Goal: Information Seeking & Learning: Find specific fact

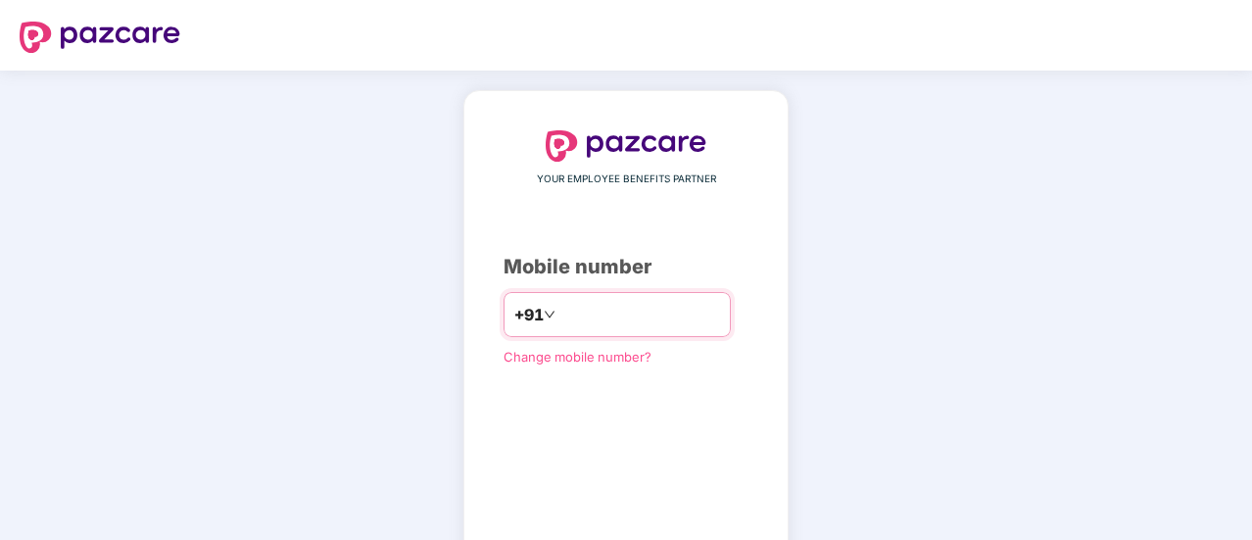
type input "**********"
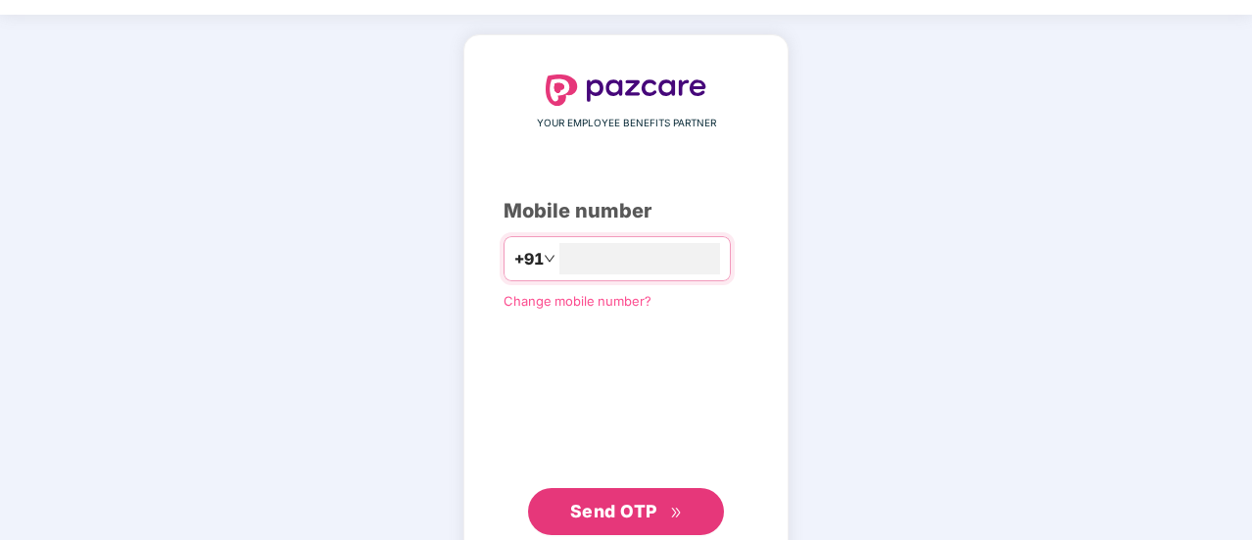
scroll to position [98, 0]
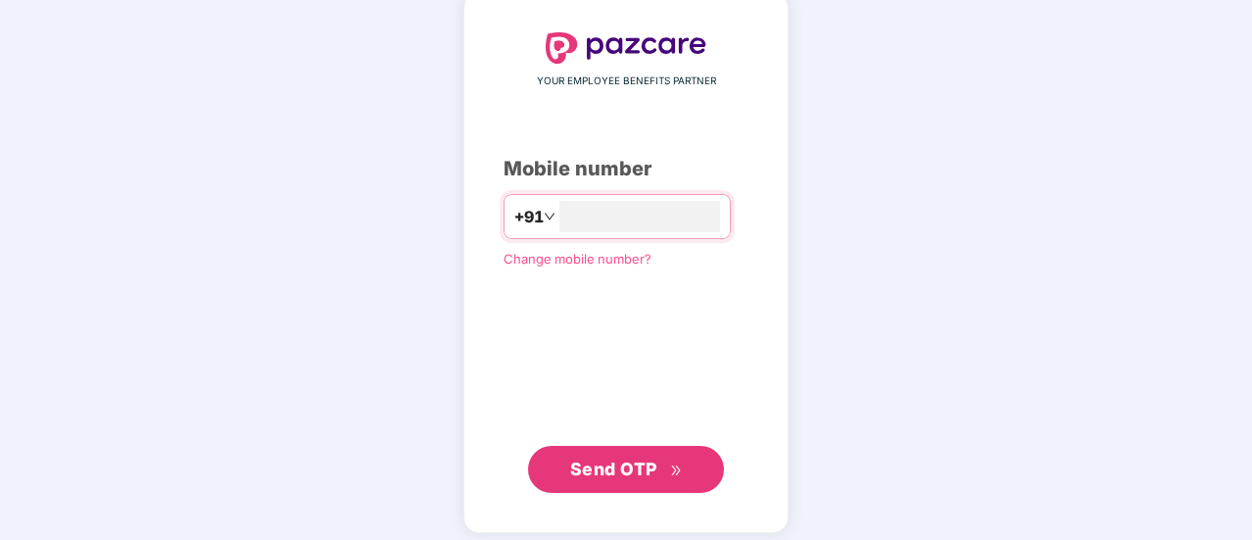
click at [677, 466] on icon "double-right" at bounding box center [676, 470] width 13 height 13
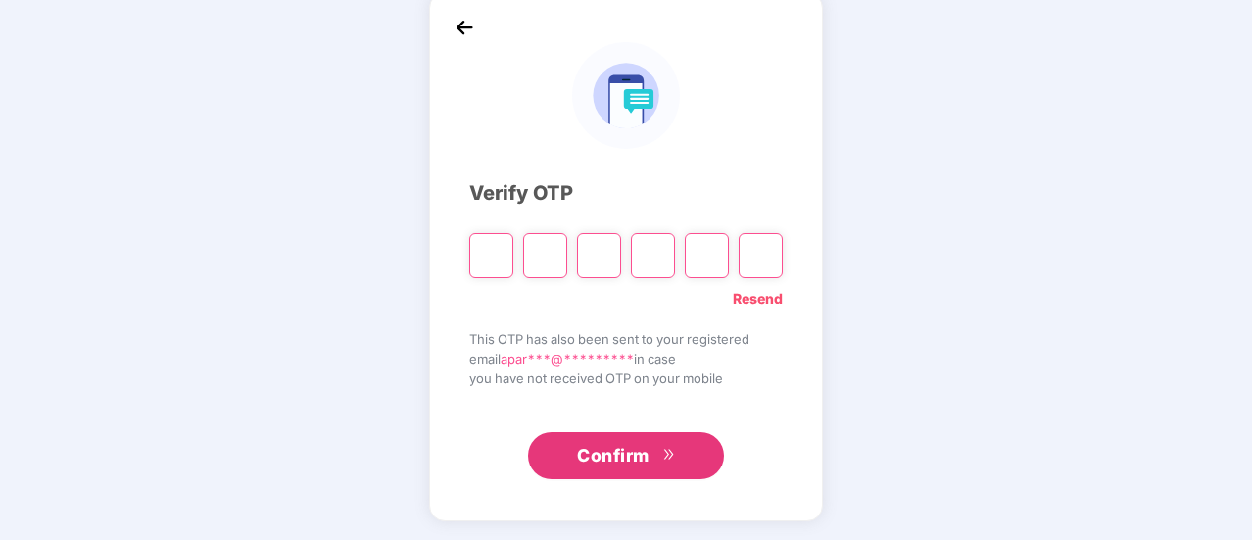
type input "*"
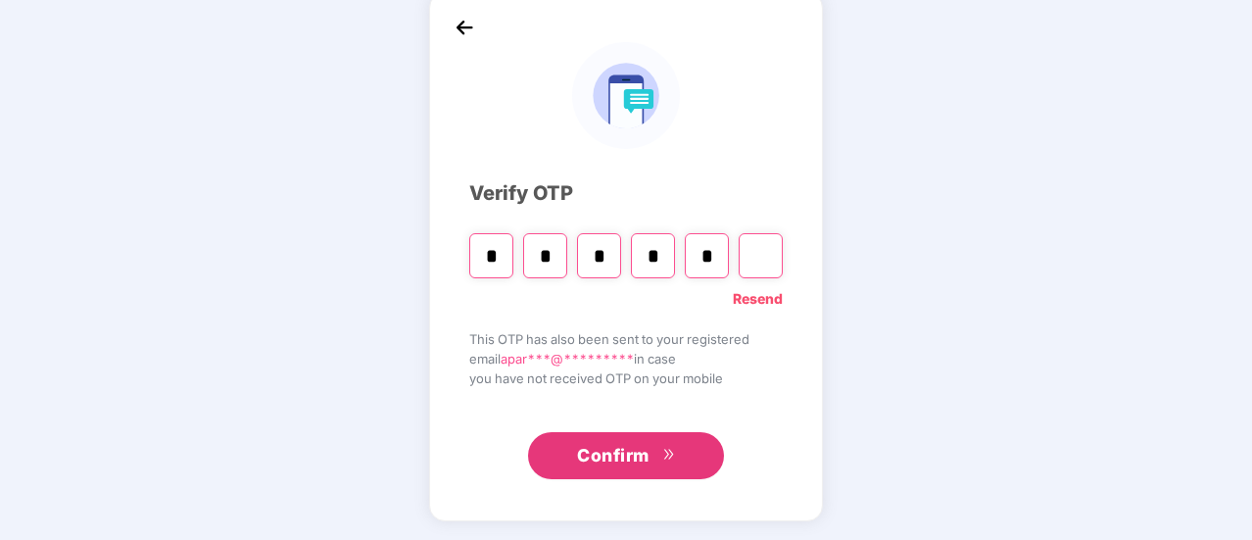
type input "*"
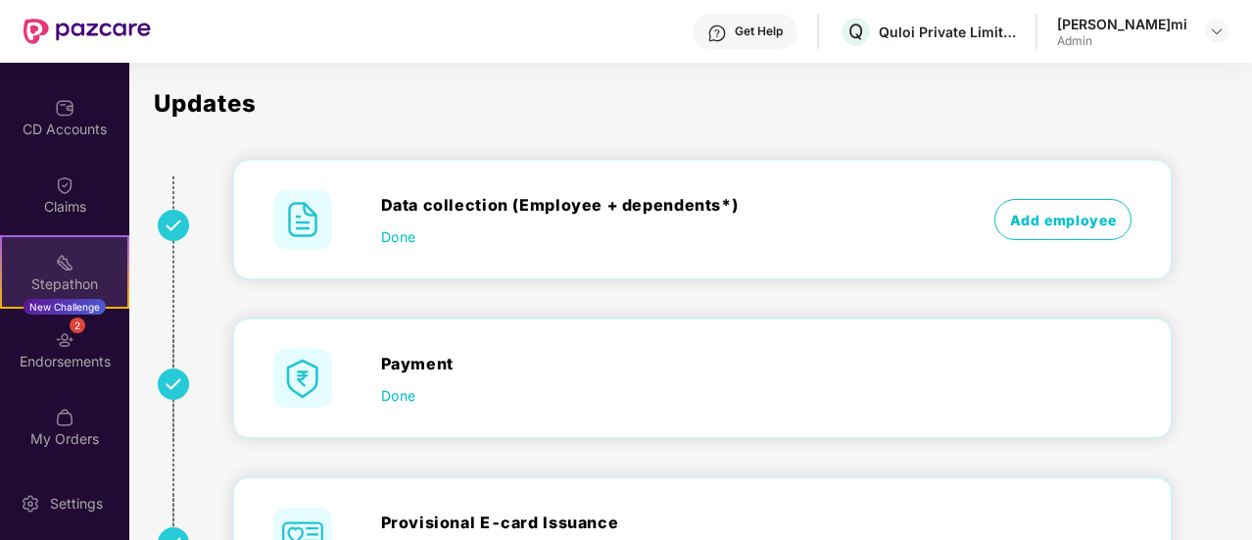
click at [78, 272] on div "Stepathon New Challenge" at bounding box center [64, 271] width 129 height 73
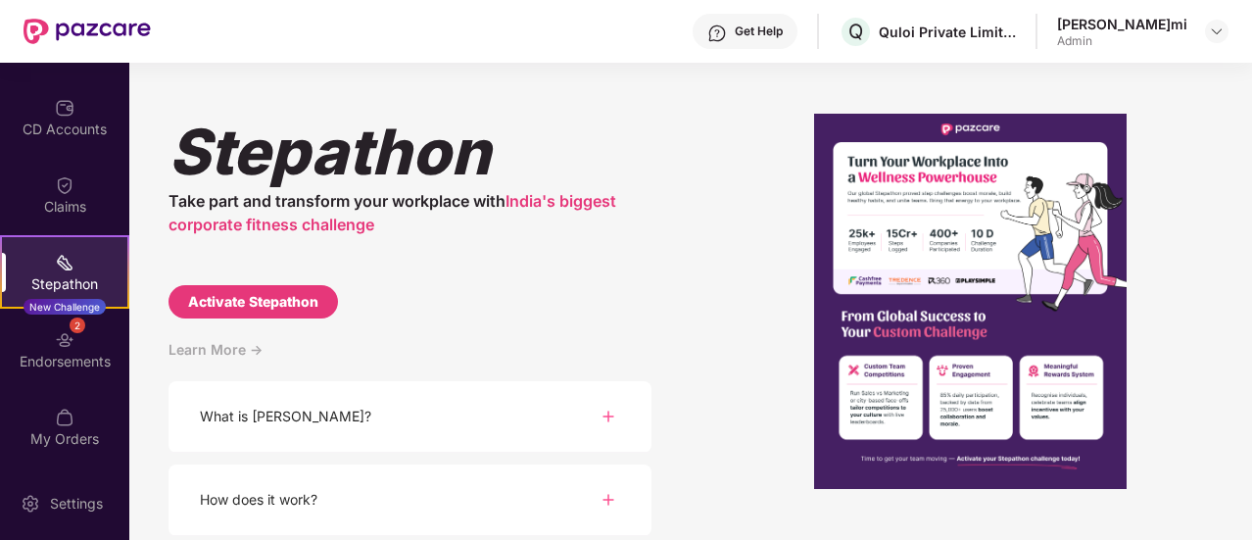
click at [781, 34] on div "Get Help" at bounding box center [759, 32] width 48 height 16
click at [512, 146] on div "Stepathon" at bounding box center [410, 151] width 483 height 75
click at [1113, 35] on div "Admin" at bounding box center [1122, 41] width 130 height 16
click at [1216, 35] on img at bounding box center [1217, 32] width 16 height 16
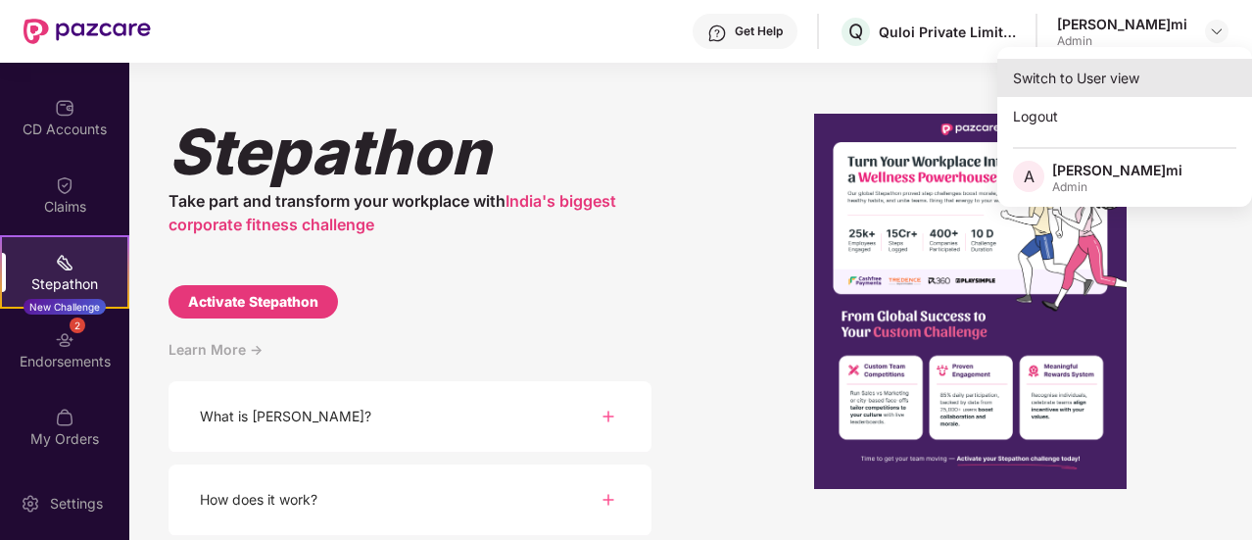
click at [1107, 76] on div "Switch to User view" at bounding box center [1125, 78] width 255 height 38
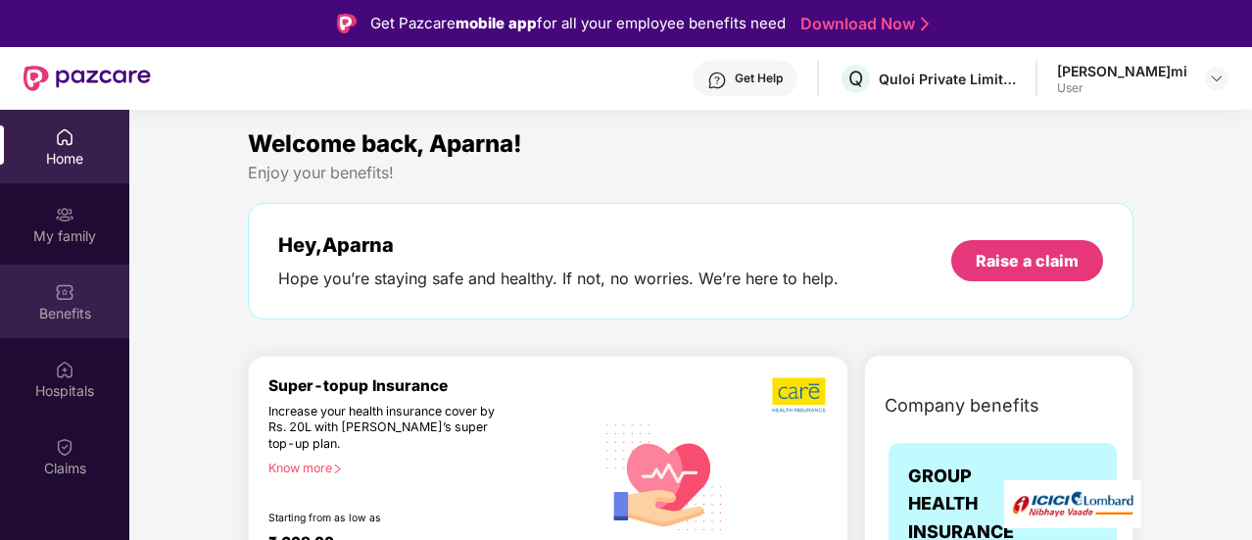
click at [82, 295] on div "Benefits" at bounding box center [64, 301] width 129 height 73
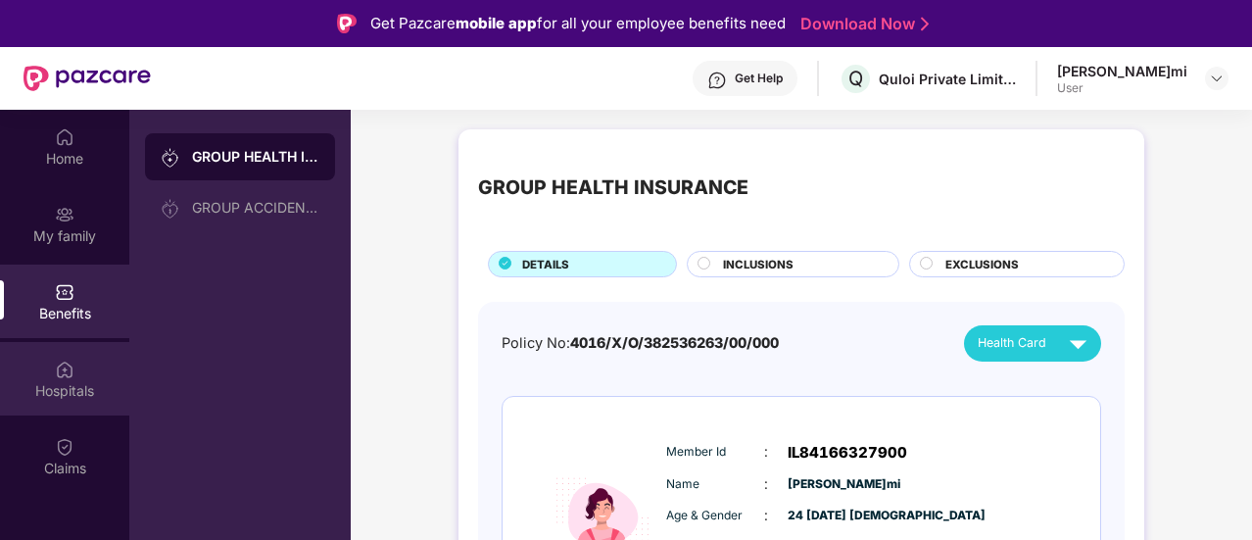
click at [66, 367] on img at bounding box center [65, 370] width 20 height 20
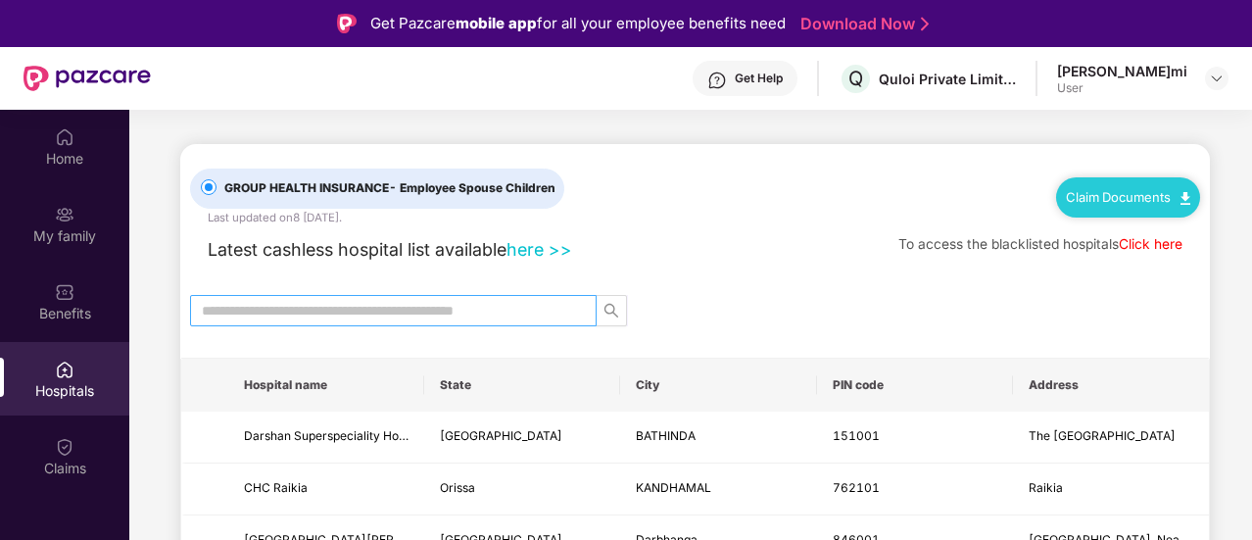
click at [330, 307] on input "text" at bounding box center [385, 311] width 367 height 22
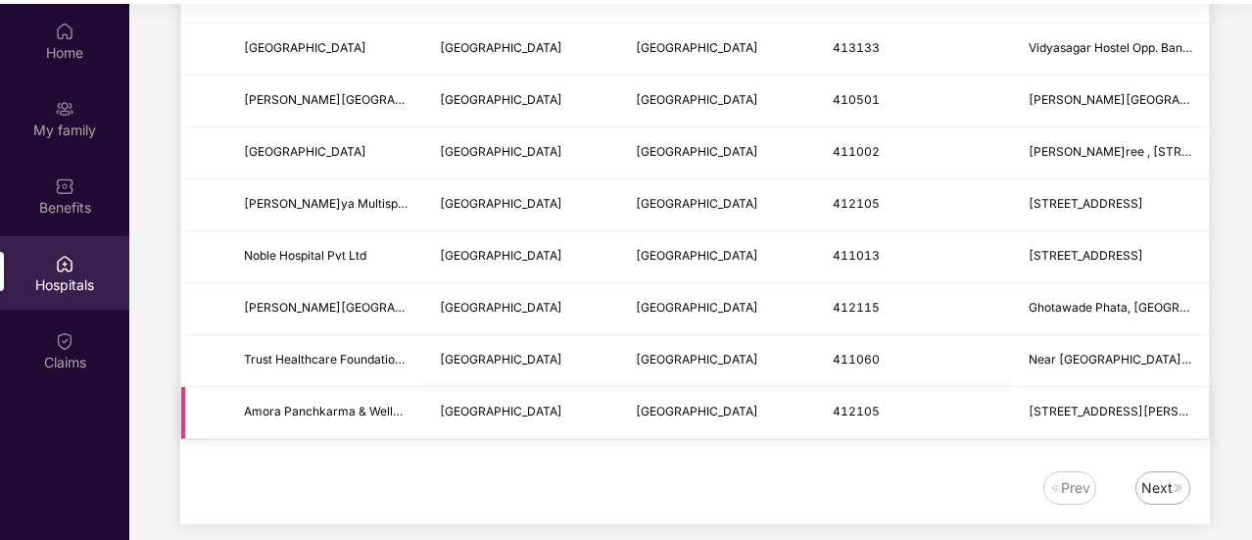
scroll to position [110, 0]
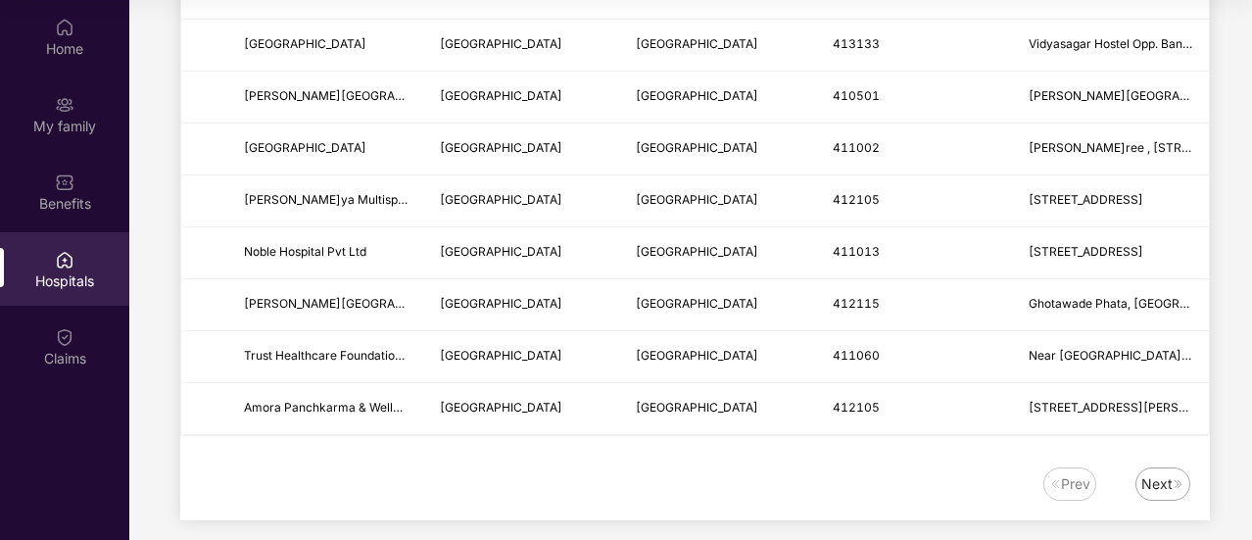
type input "****"
click at [1164, 473] on div "Next" at bounding box center [1157, 484] width 31 height 22
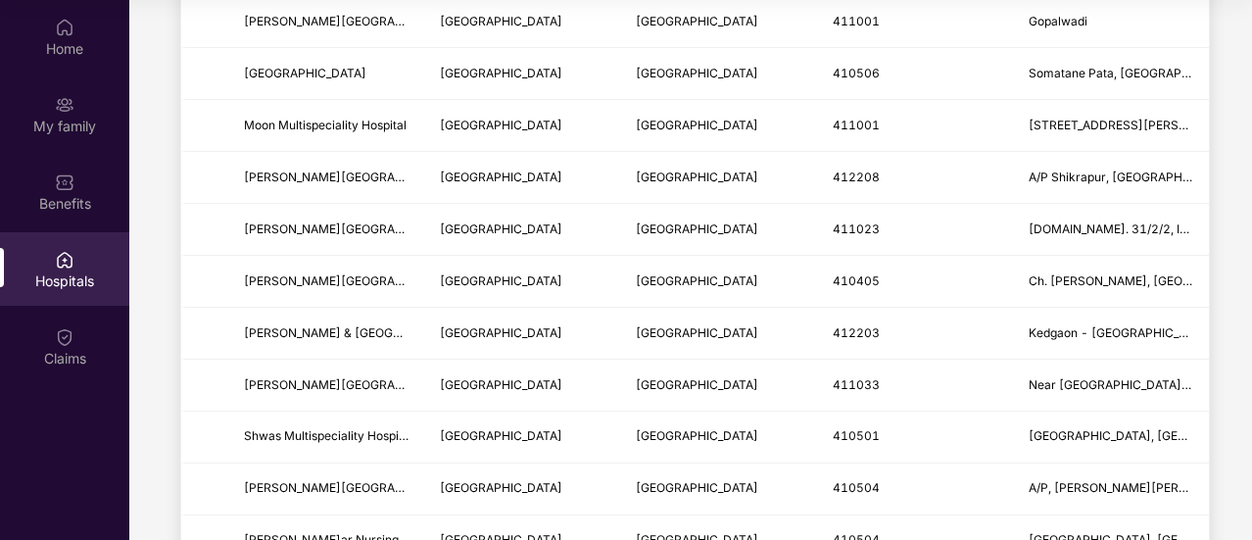
scroll to position [2462, 0]
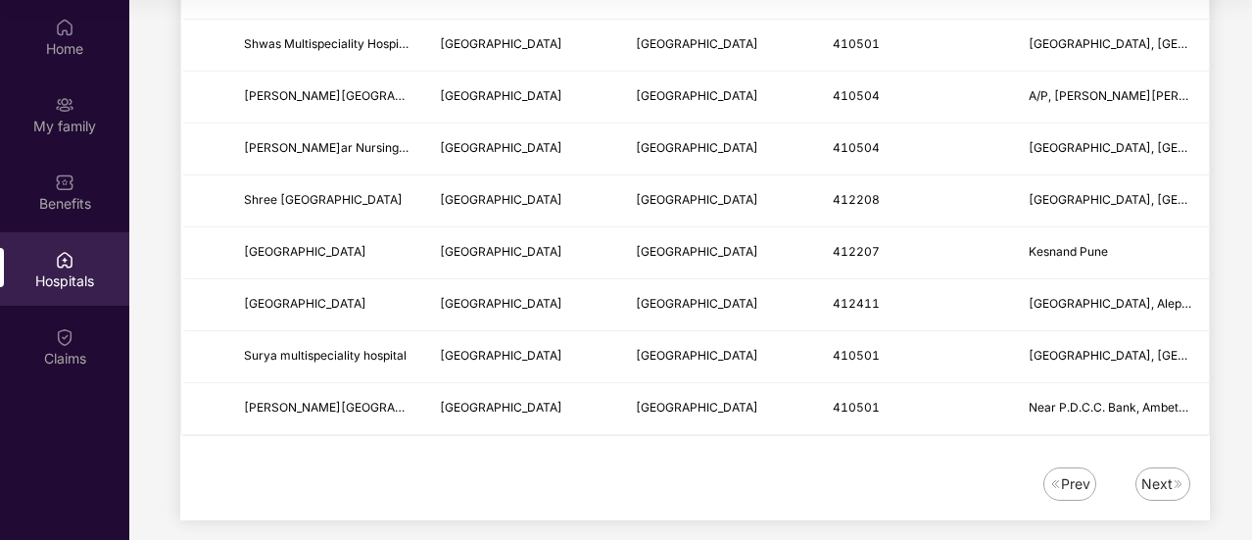
click at [1165, 473] on div "Next" at bounding box center [1157, 484] width 31 height 22
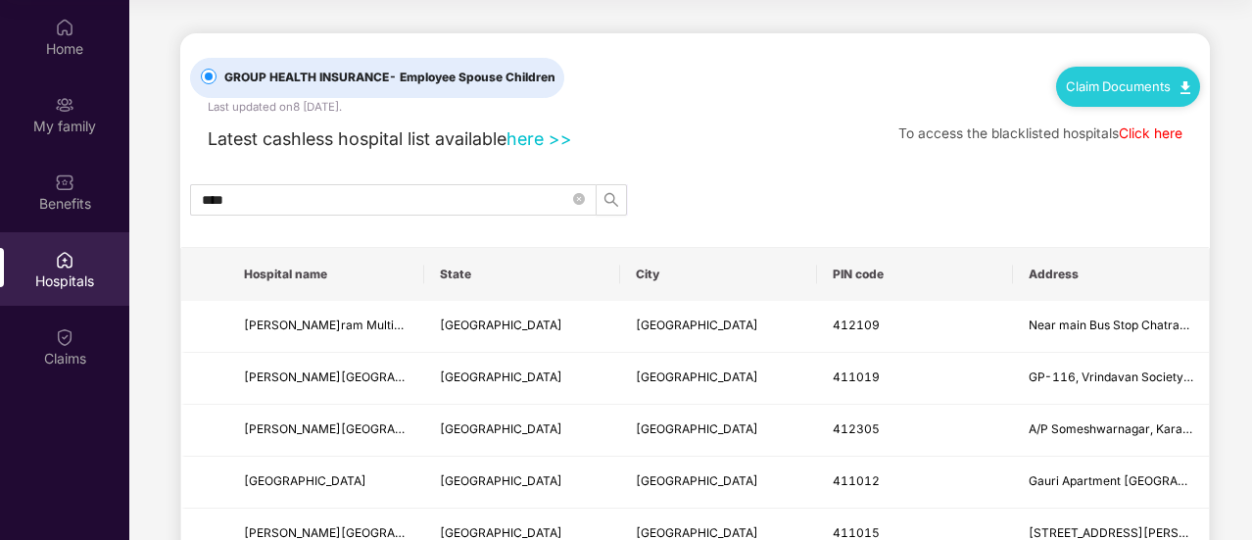
scroll to position [0, 0]
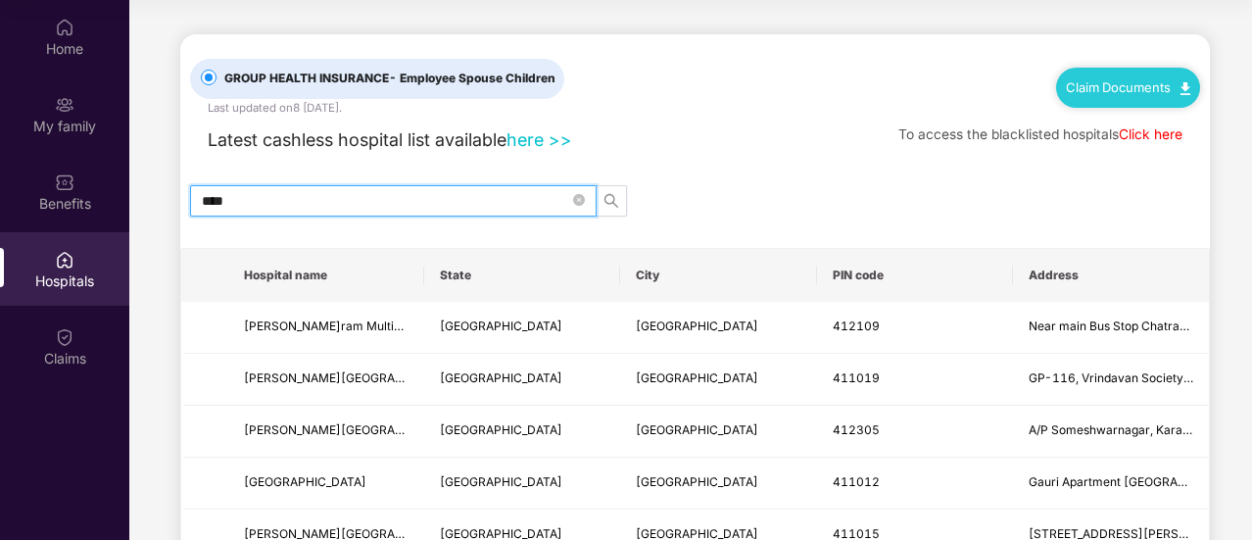
click at [454, 193] on input "****" at bounding box center [385, 201] width 367 height 22
click at [577, 201] on icon "close-circle" at bounding box center [579, 200] width 12 height 12
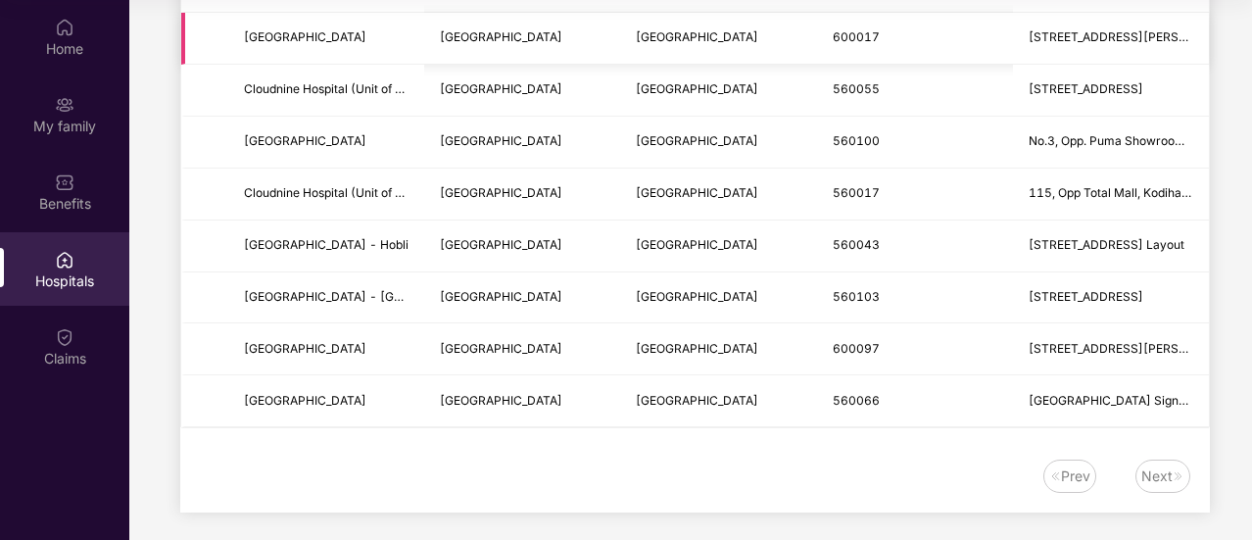
scroll to position [451, 0]
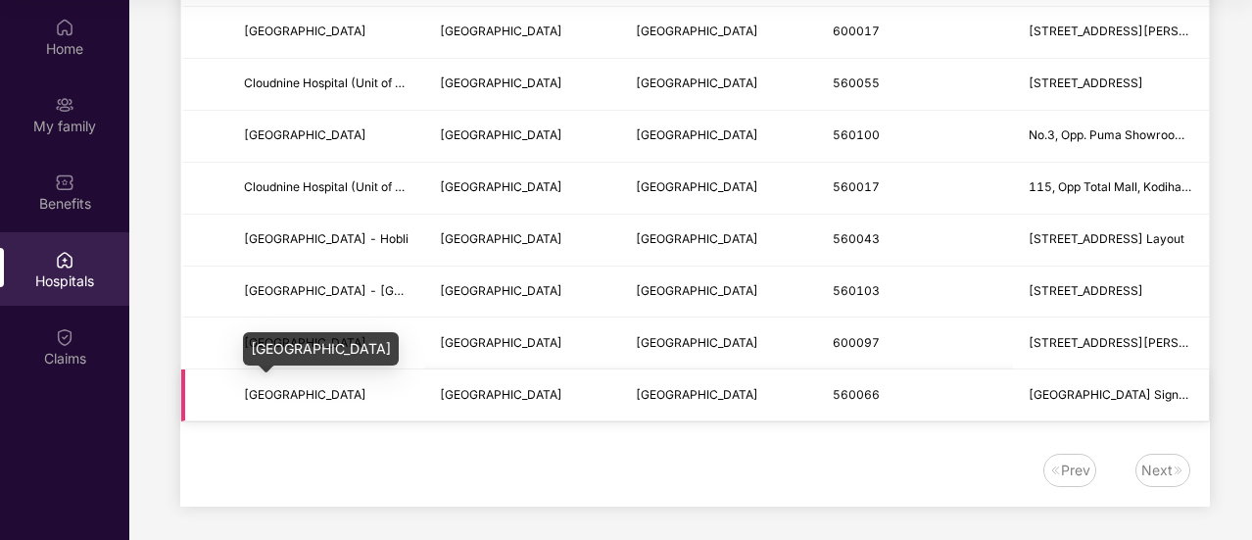
drag, startPoint x: 354, startPoint y: 388, endPoint x: 247, endPoint y: 392, distance: 106.9
click at [247, 392] on span "Cloudnine Hospital" at bounding box center [326, 395] width 165 height 19
copy span "Cloudnine Hospital"
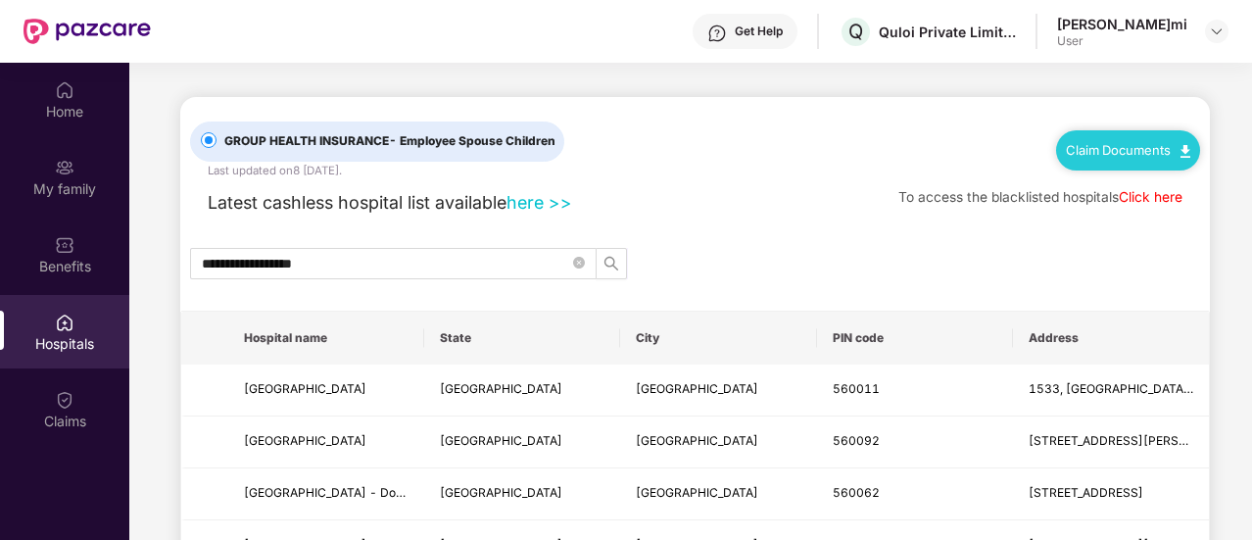
scroll to position [0, 0]
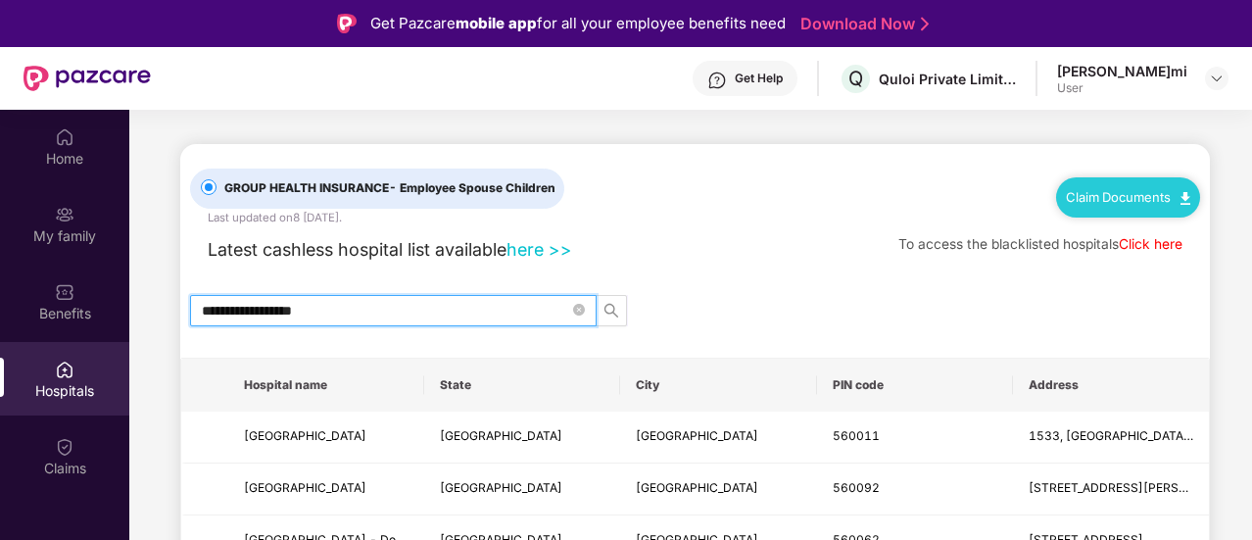
drag, startPoint x: 362, startPoint y: 307, endPoint x: 162, endPoint y: 283, distance: 201.3
paste input "text"
type input "**********"
click at [607, 307] on icon "search" at bounding box center [612, 311] width 16 height 16
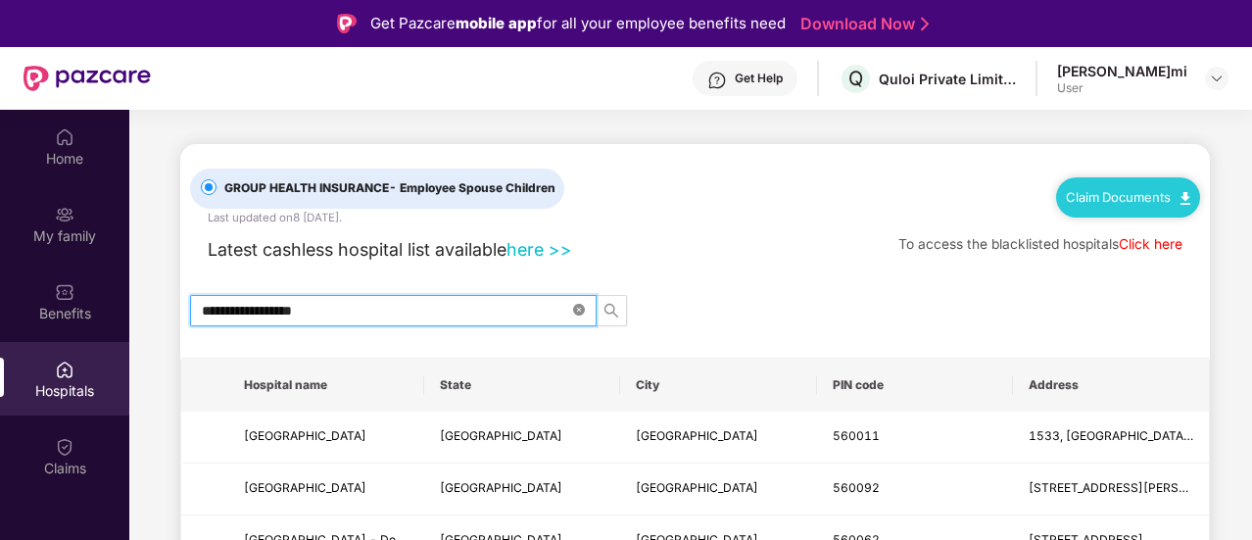
click at [578, 307] on icon "close-circle" at bounding box center [579, 310] width 12 height 12
click at [464, 313] on input "text" at bounding box center [385, 311] width 367 height 22
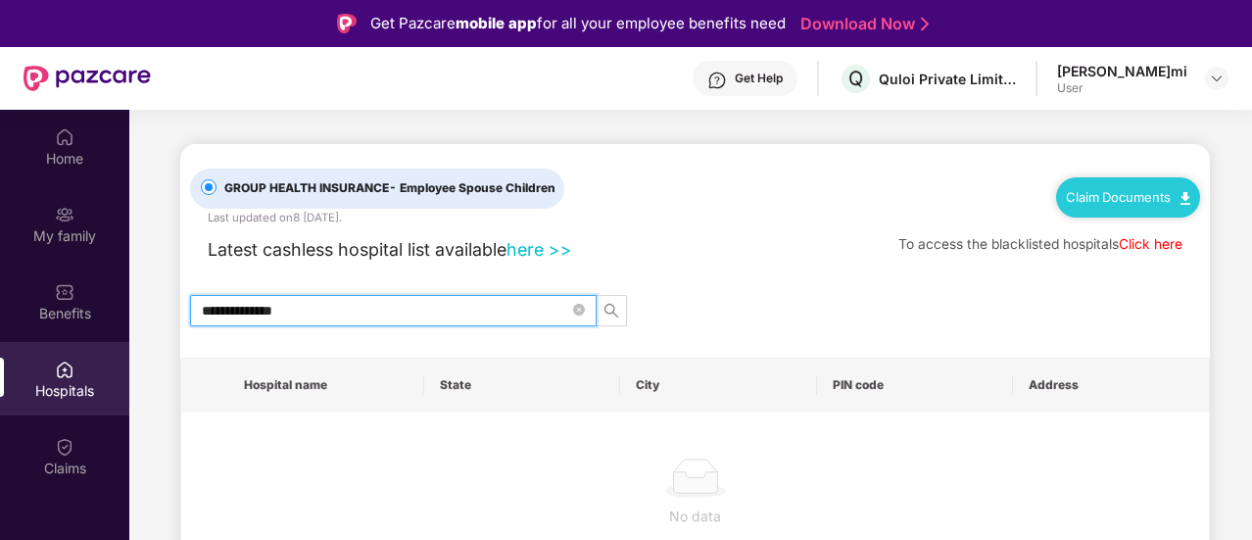
click at [209, 313] on input "**********" at bounding box center [385, 311] width 367 height 22
click at [209, 315] on input "**********" at bounding box center [385, 311] width 367 height 22
type input "*********"
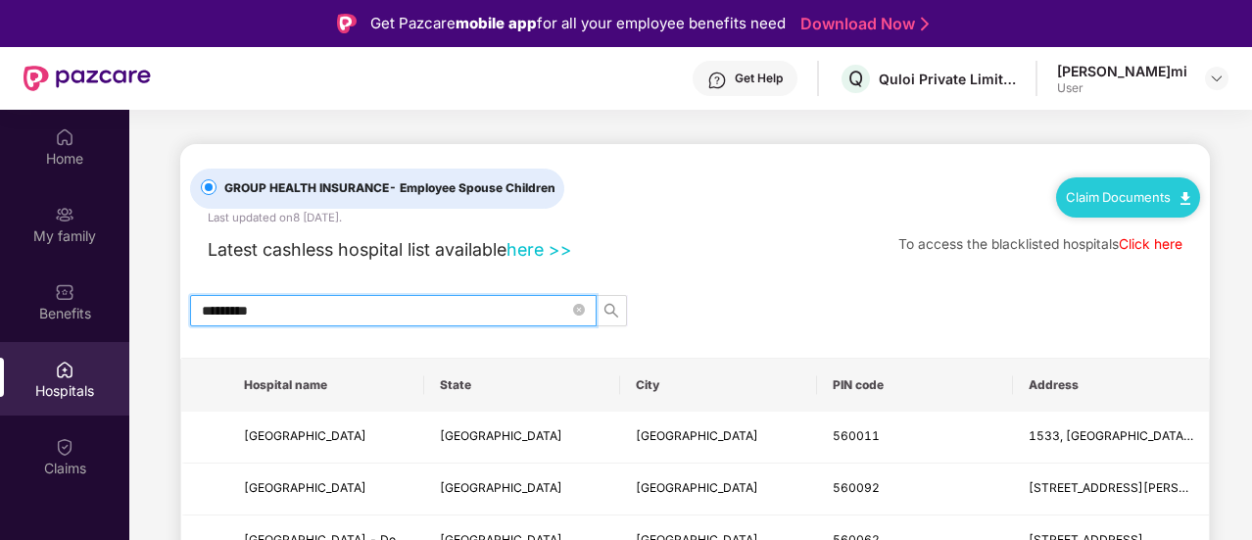
click at [410, 302] on input "*********" at bounding box center [385, 311] width 367 height 22
click at [576, 309] on icon "close-circle" at bounding box center [579, 310] width 12 height 12
click at [611, 317] on icon "search" at bounding box center [612, 311] width 16 height 16
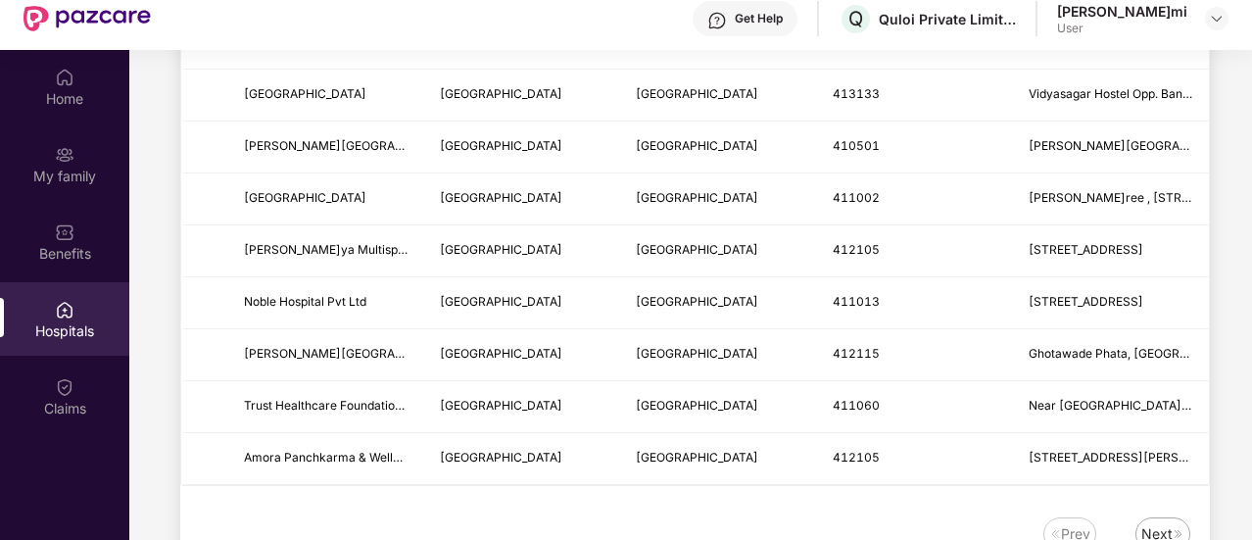
scroll to position [110, 0]
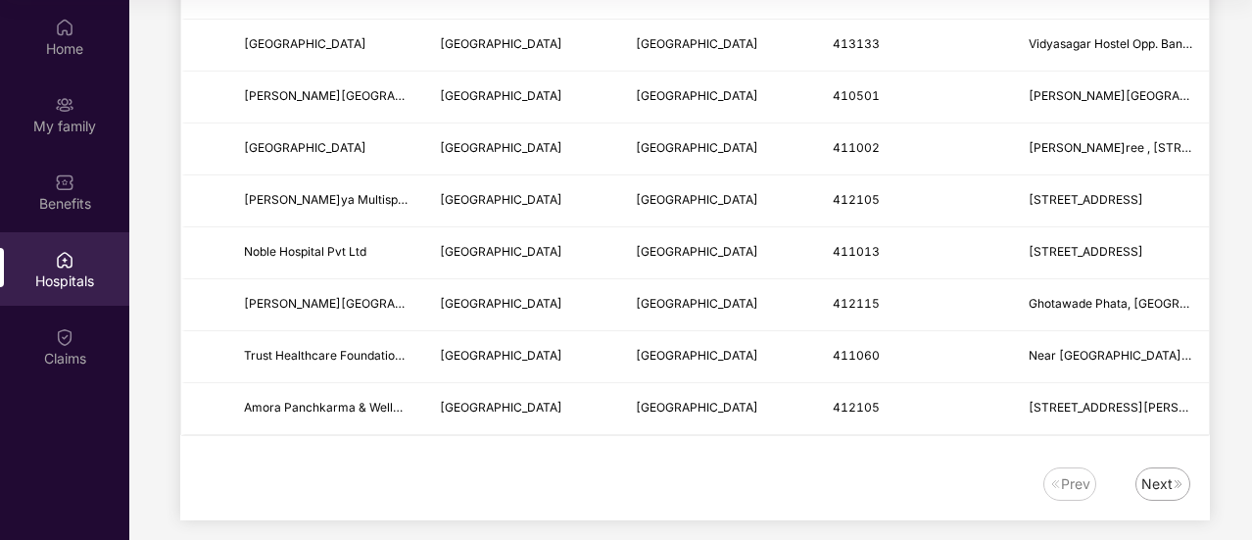
type input "****"
click at [1162, 473] on div "Next" at bounding box center [1157, 484] width 31 height 22
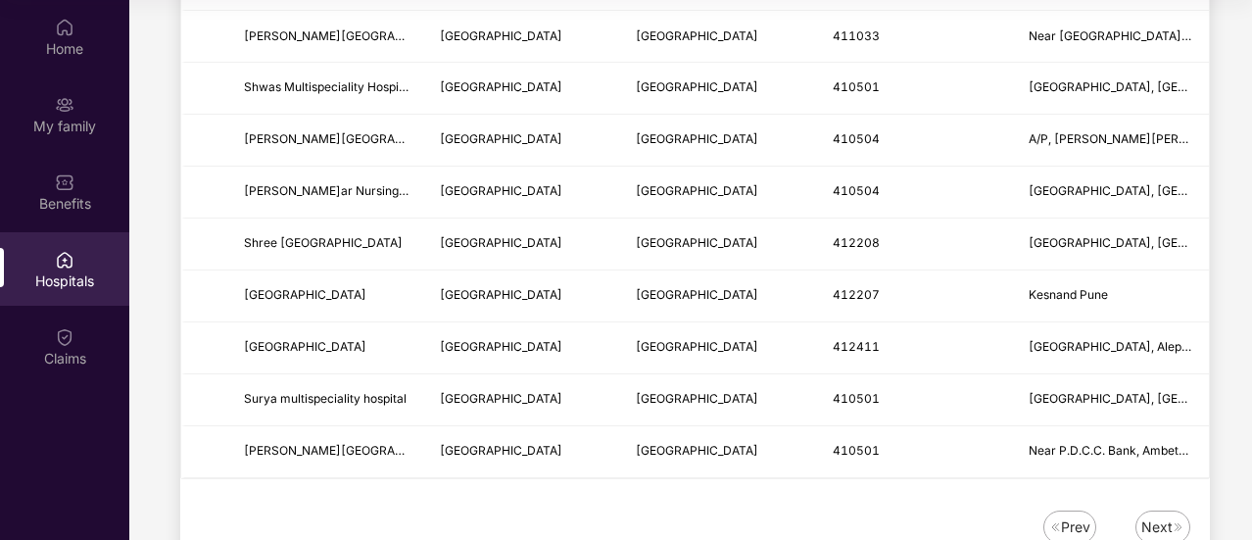
scroll to position [2462, 0]
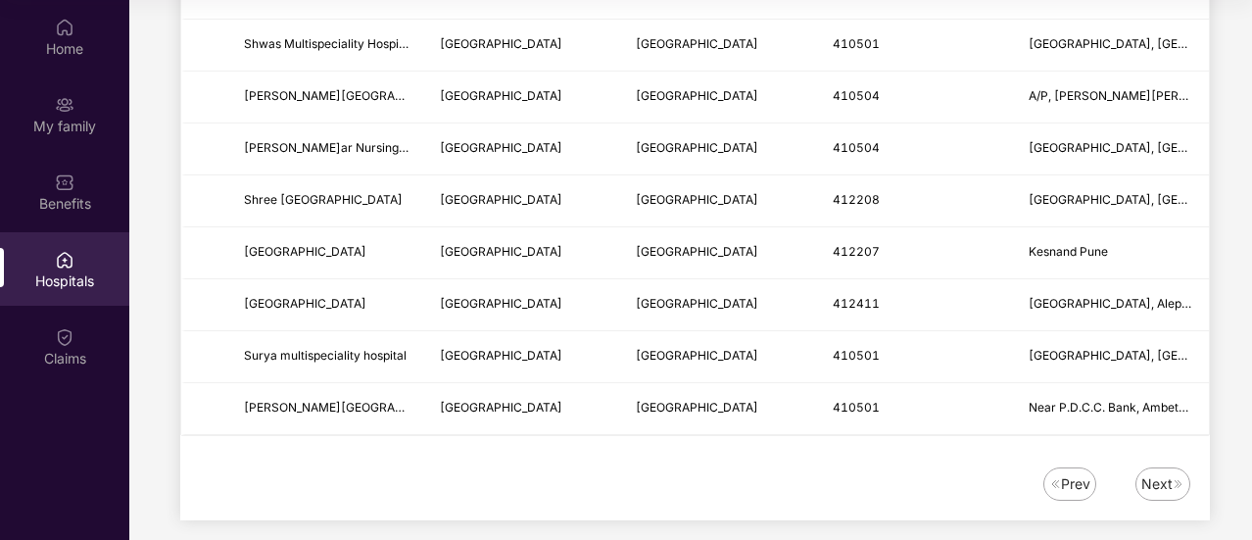
click at [1157, 473] on div "Next" at bounding box center [1157, 484] width 31 height 22
click at [1158, 473] on div "Next" at bounding box center [1157, 484] width 31 height 22
click at [1166, 473] on div "Next" at bounding box center [1157, 484] width 31 height 22
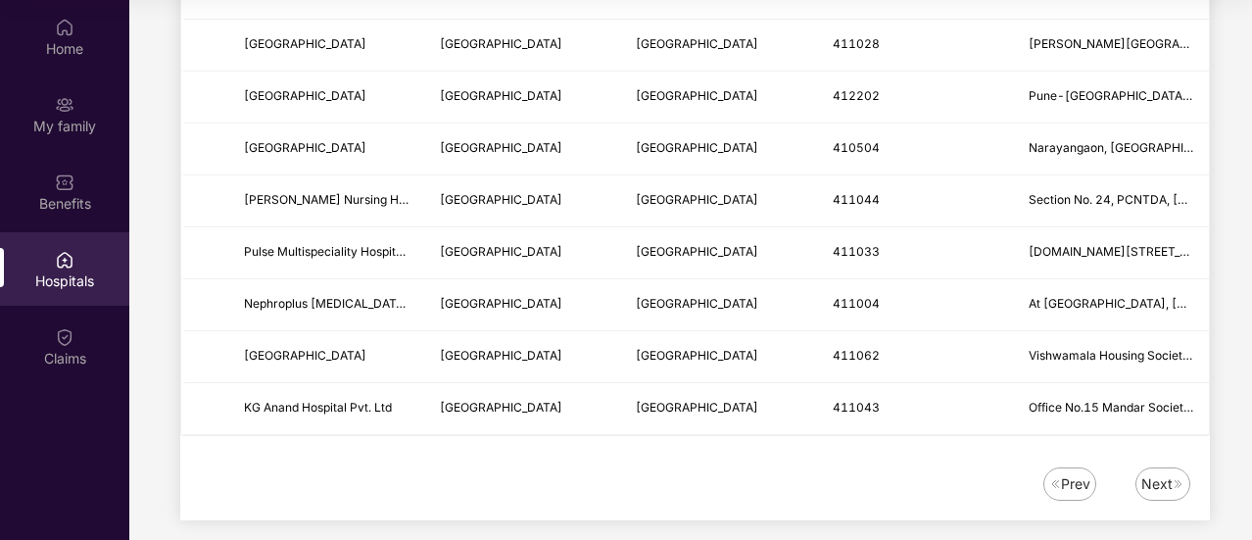
click at [1165, 473] on div "Next" at bounding box center [1157, 484] width 31 height 22
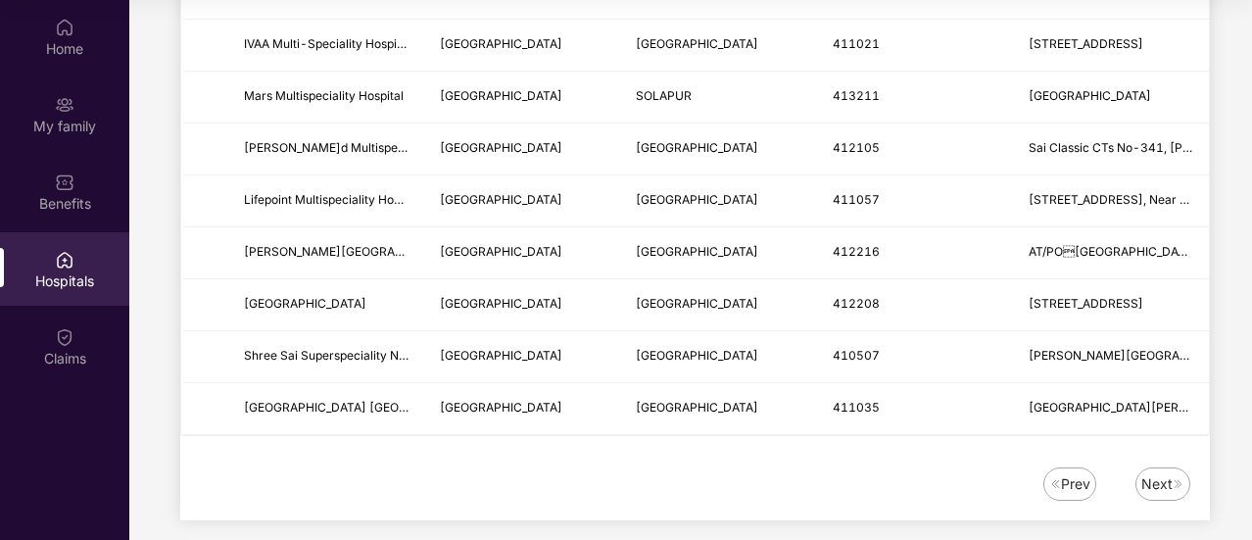
click at [1170, 473] on div "Next" at bounding box center [1157, 484] width 31 height 22
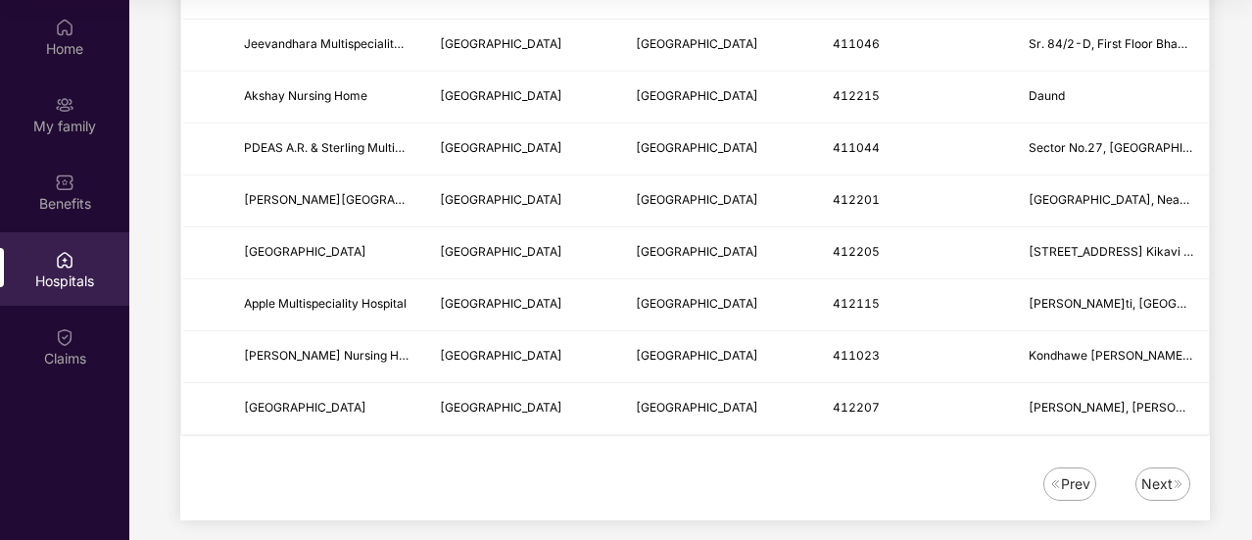
click at [1154, 473] on div "Next" at bounding box center [1157, 484] width 31 height 22
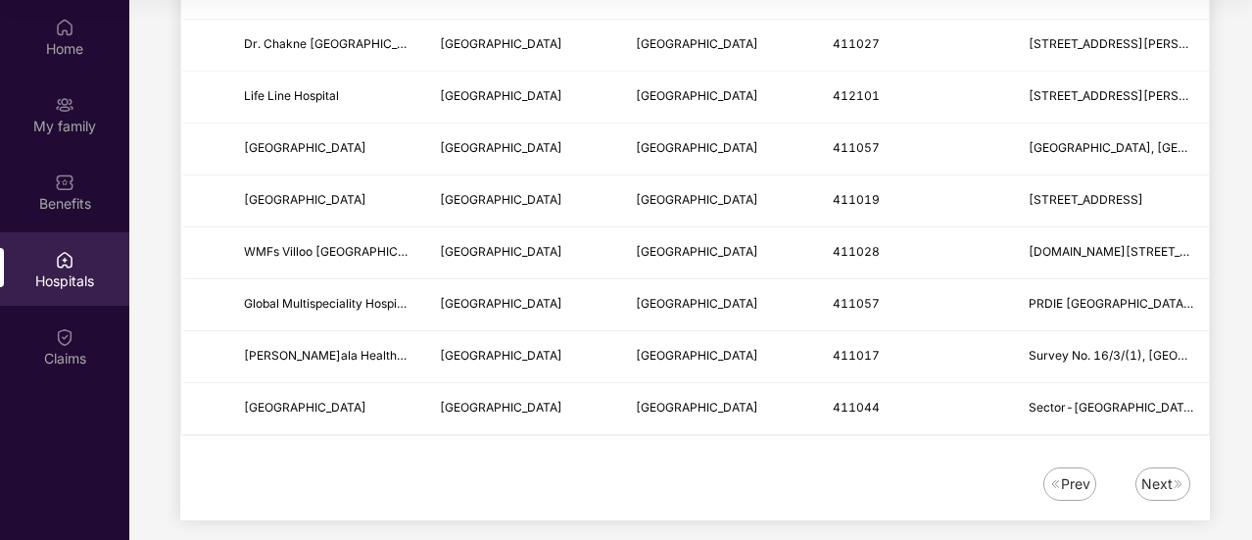
click at [1167, 473] on div "Next" at bounding box center [1157, 484] width 31 height 22
click at [1164, 473] on div "Next" at bounding box center [1157, 484] width 31 height 22
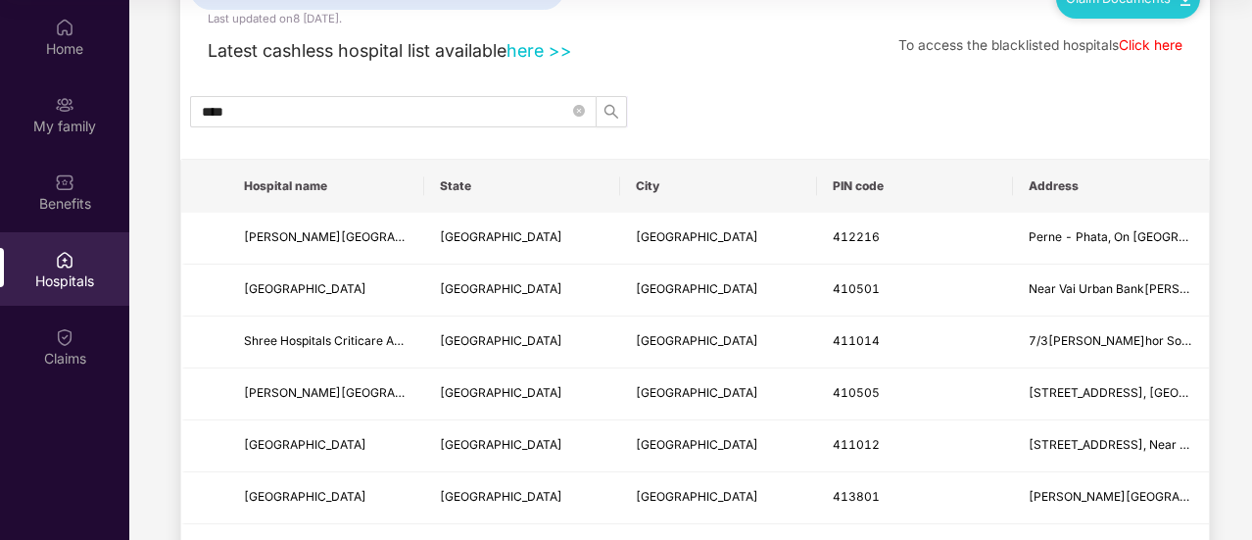
scroll to position [12, 0]
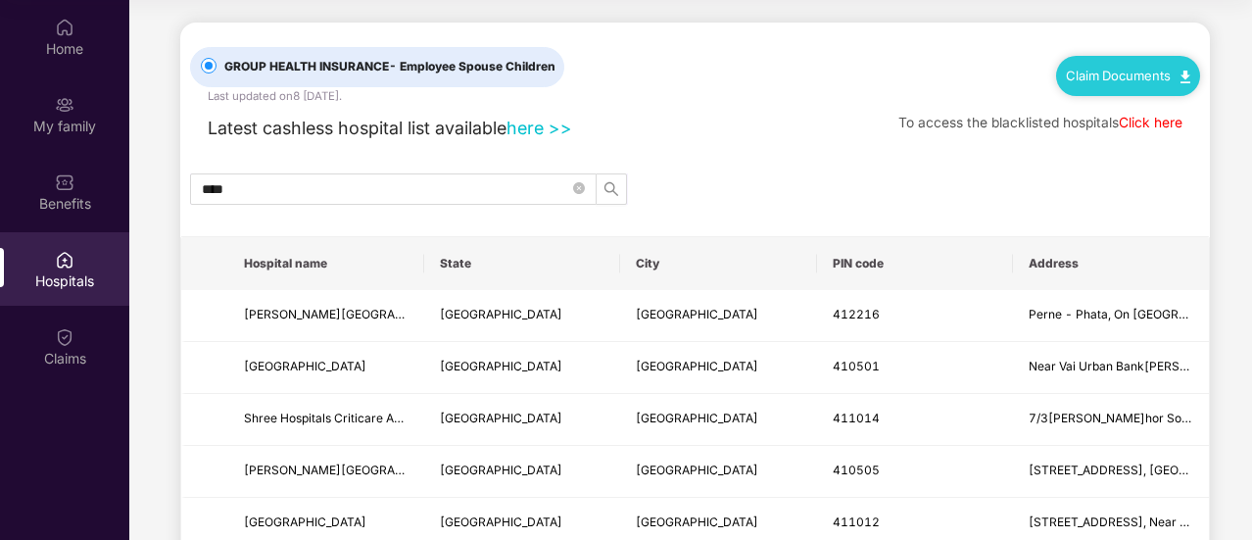
click at [1164, 122] on link "Click here" at bounding box center [1151, 123] width 64 height 16
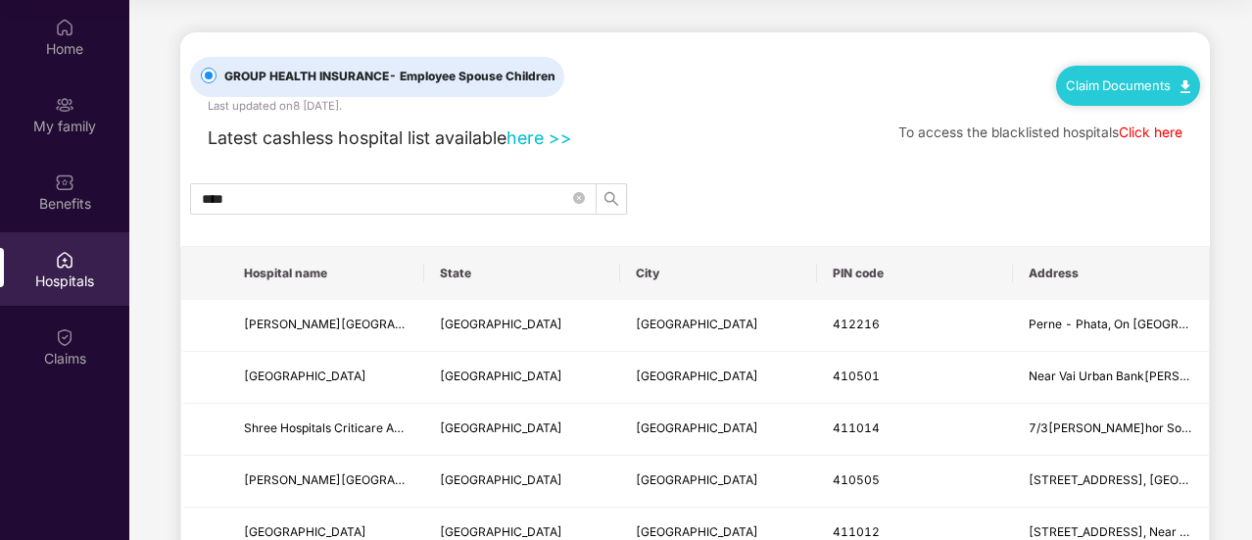
scroll to position [0, 0]
